Goal: Transaction & Acquisition: Subscribe to service/newsletter

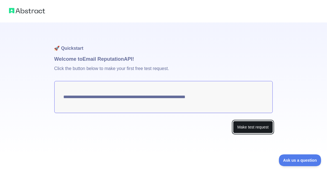
click at [242, 121] on button "Make test request" at bounding box center [253, 127] width 40 height 13
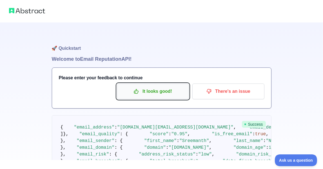
click at [181, 87] on p "It looks good!" at bounding box center [153, 92] width 64 height 10
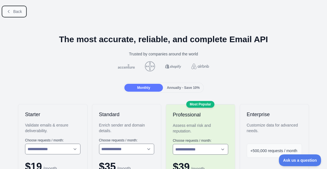
click at [9, 8] on button "Back" at bounding box center [14, 12] width 23 height 10
